Goal: Navigation & Orientation: Go to known website

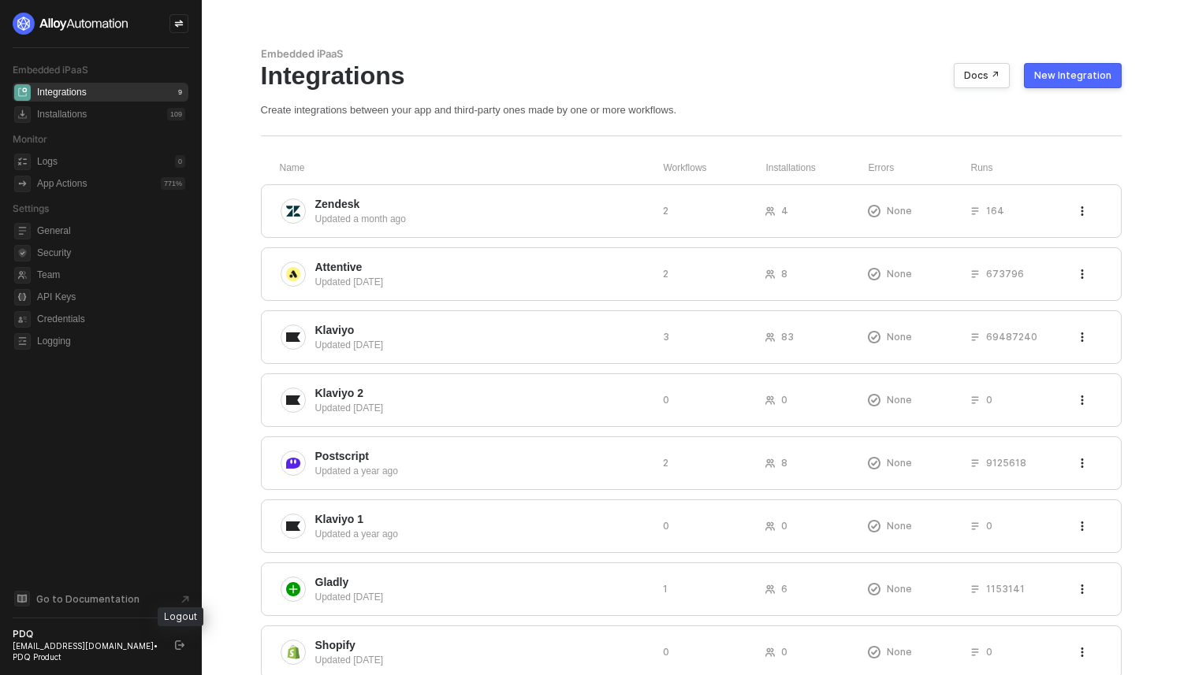
click at [176, 642] on icon "logout" at bounding box center [179, 645] width 9 height 9
